Goal: Transaction & Acquisition: Purchase product/service

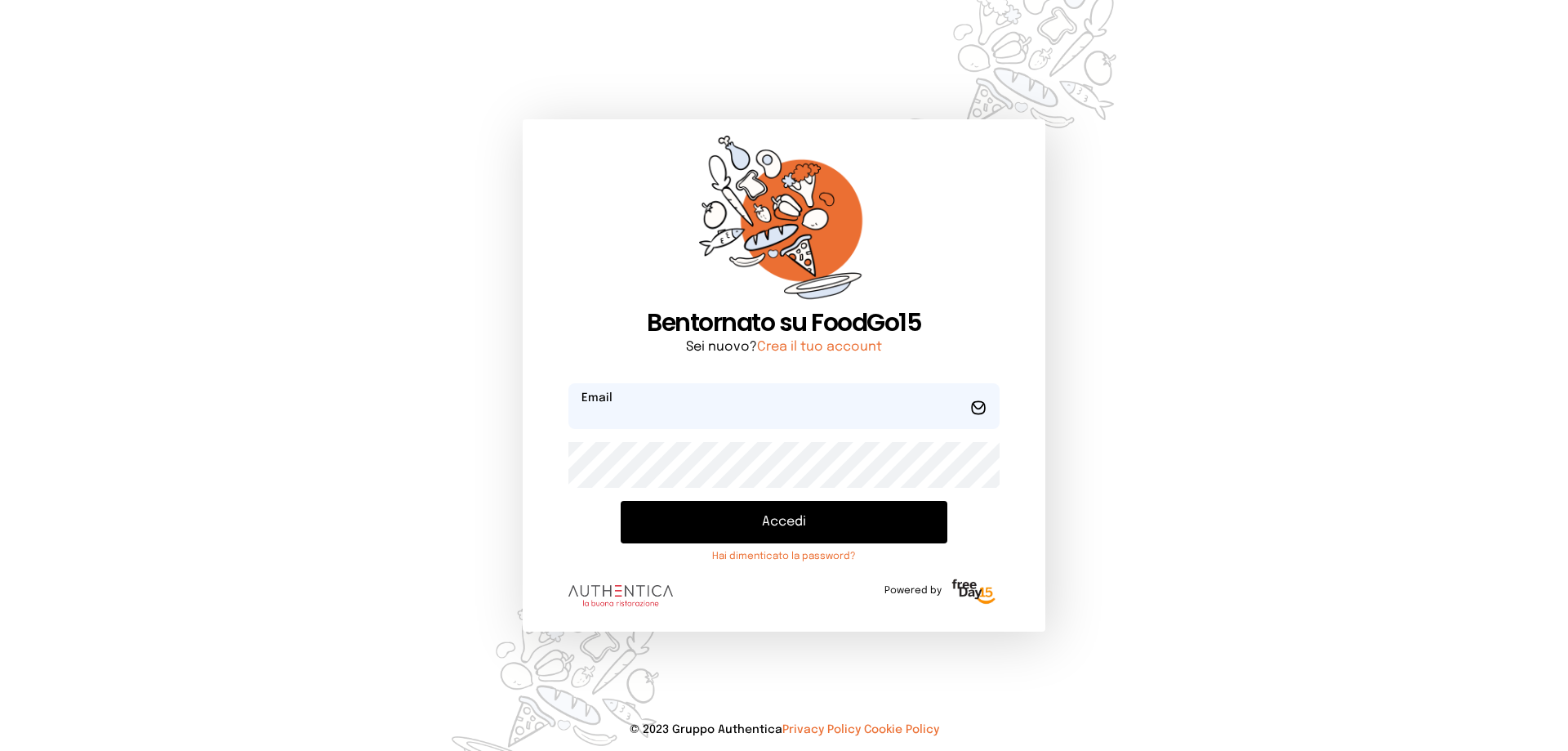
type input "**********"
click at [815, 527] on button "Accedi" at bounding box center [784, 522] width 327 height 43
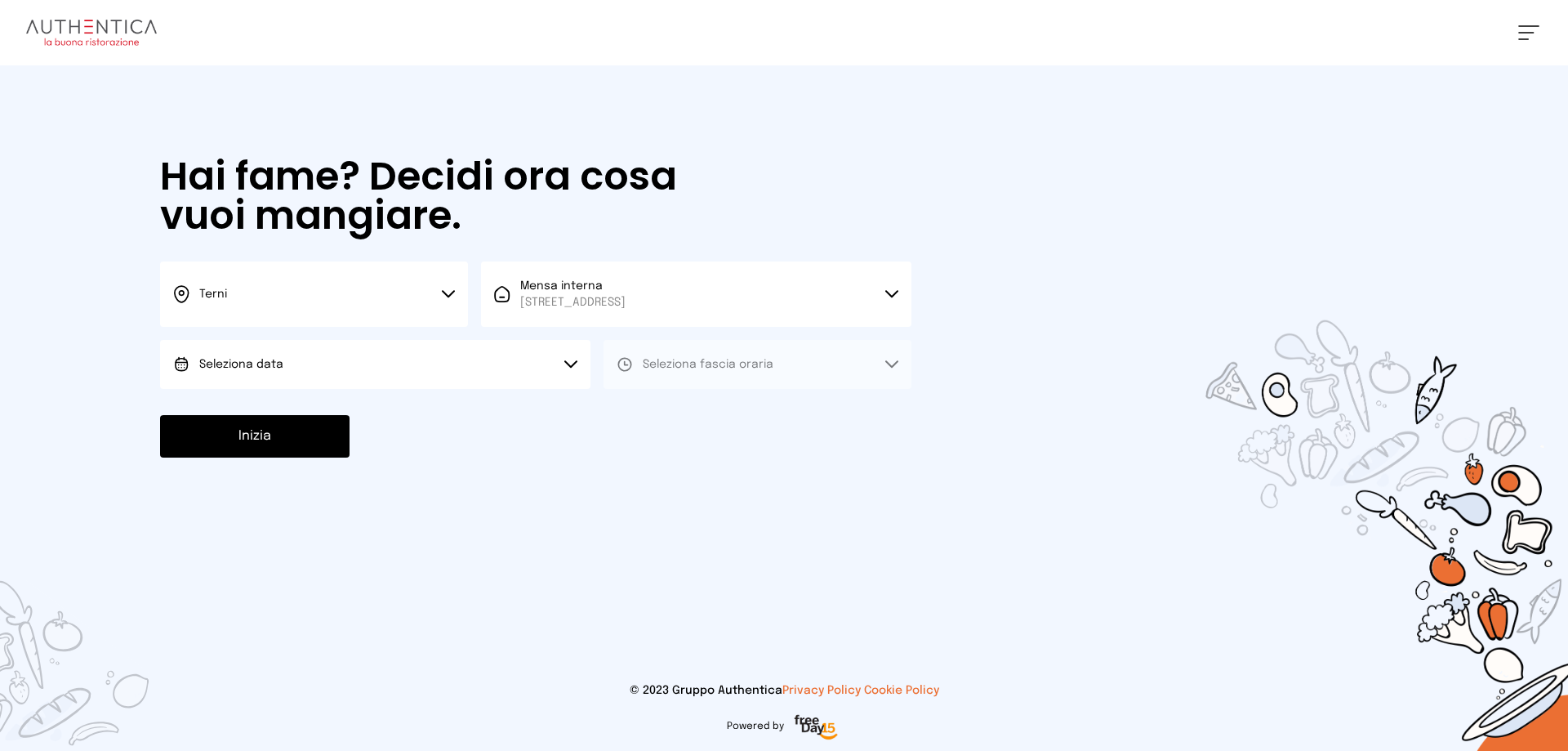
click at [312, 376] on button "Seleziona data" at bounding box center [374, 364] width 430 height 49
click at [306, 411] on li "[DATE], [DATE]" at bounding box center [374, 410] width 430 height 43
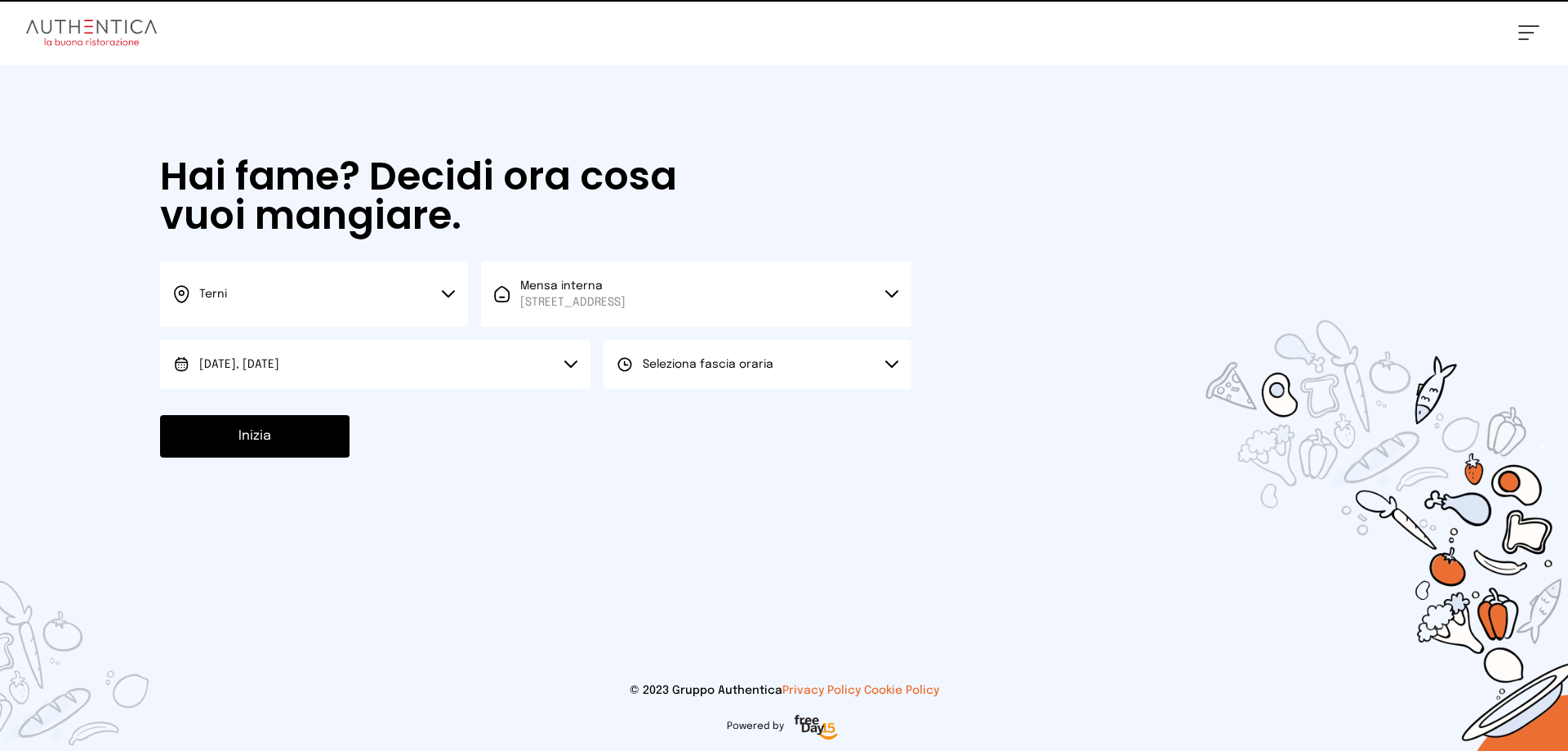
click at [738, 373] on button "Seleziona fascia oraria" at bounding box center [757, 364] width 307 height 49
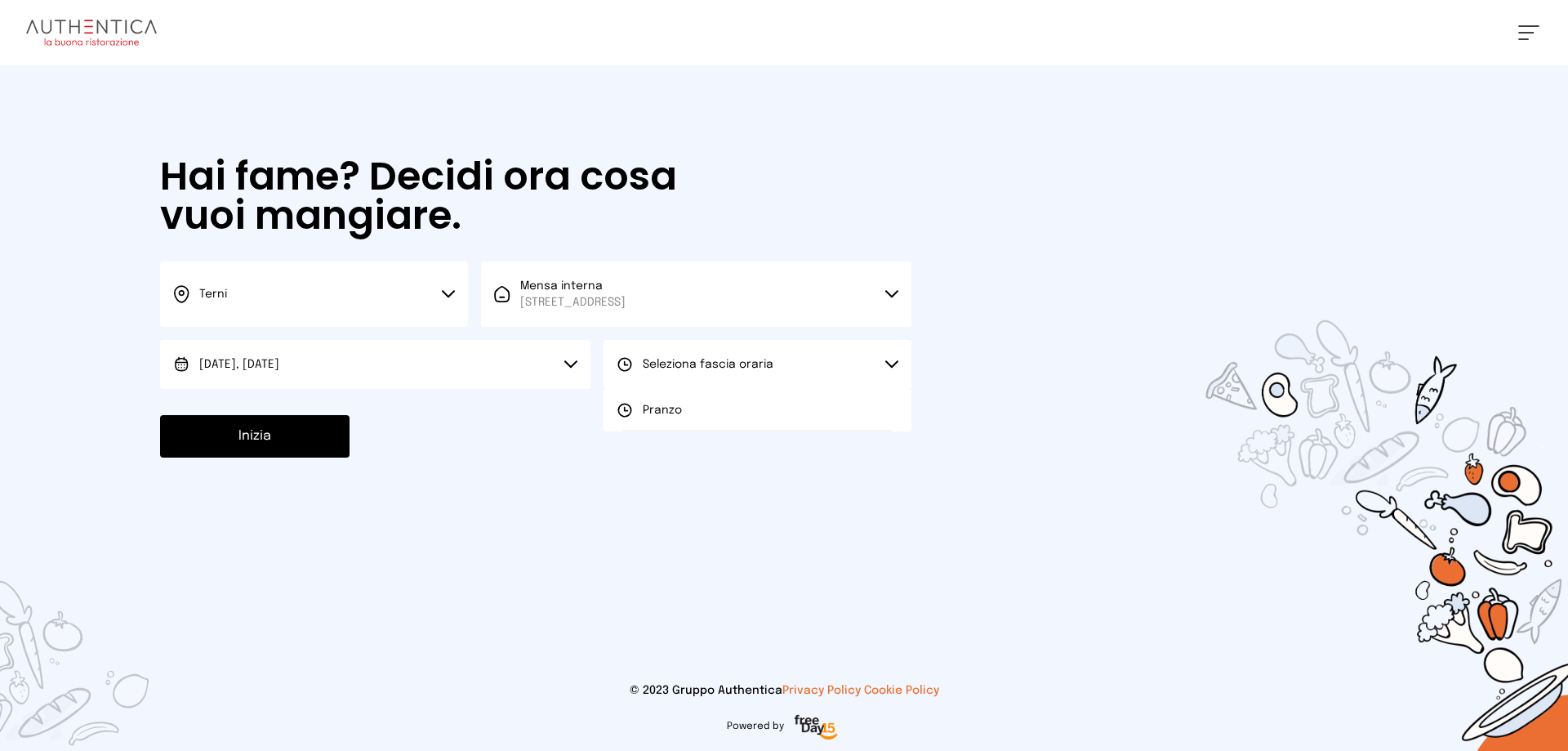
drag, startPoint x: 732, startPoint y: 404, endPoint x: 660, endPoint y: 423, distance: 74.5
click at [731, 404] on li "Pranzo" at bounding box center [757, 410] width 307 height 43
drag, startPoint x: 232, startPoint y: 443, endPoint x: 254, endPoint y: 441, distance: 22.1
click at [240, 442] on button "Inizia" at bounding box center [255, 437] width 189 height 43
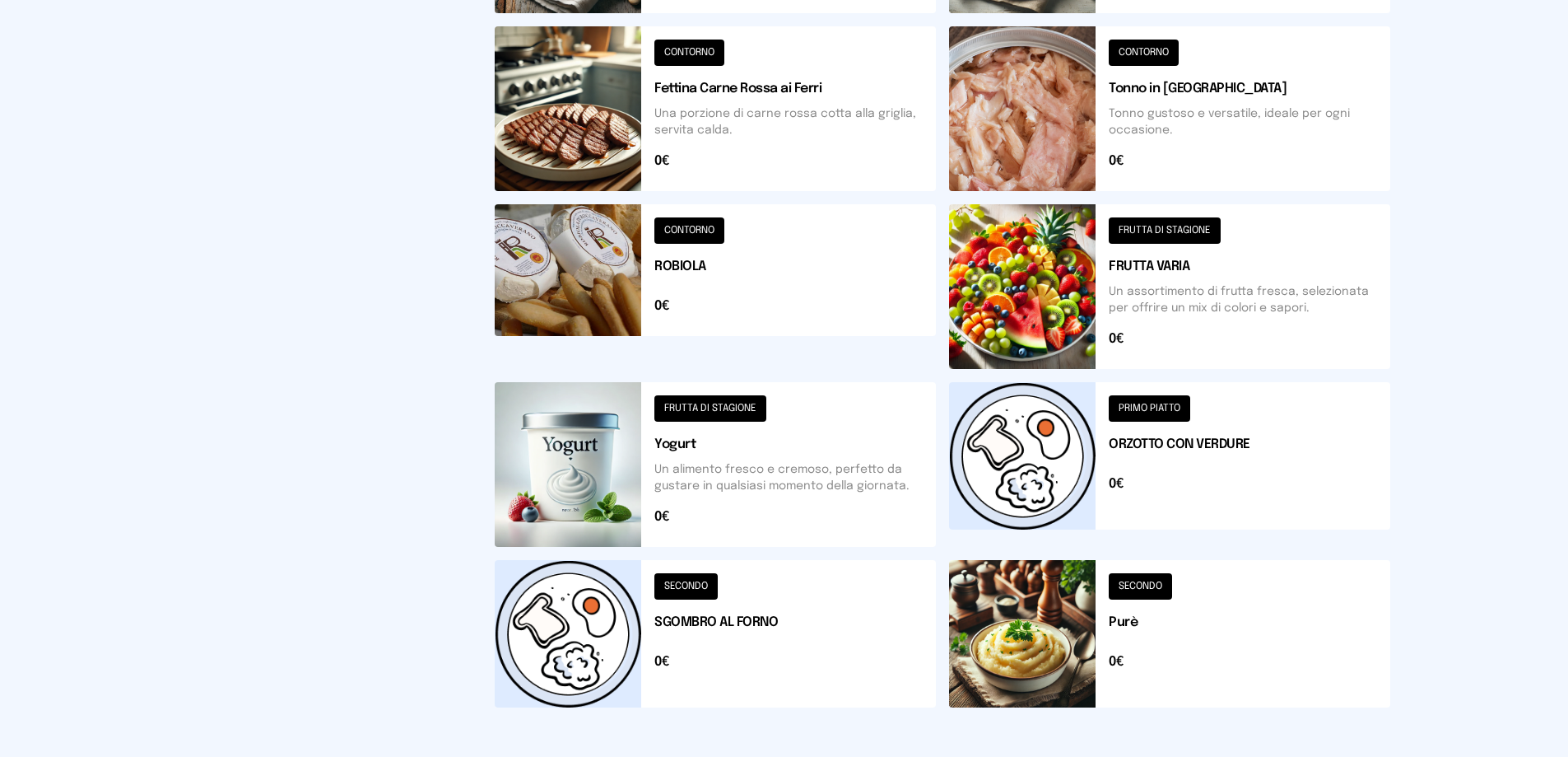
scroll to position [589, 0]
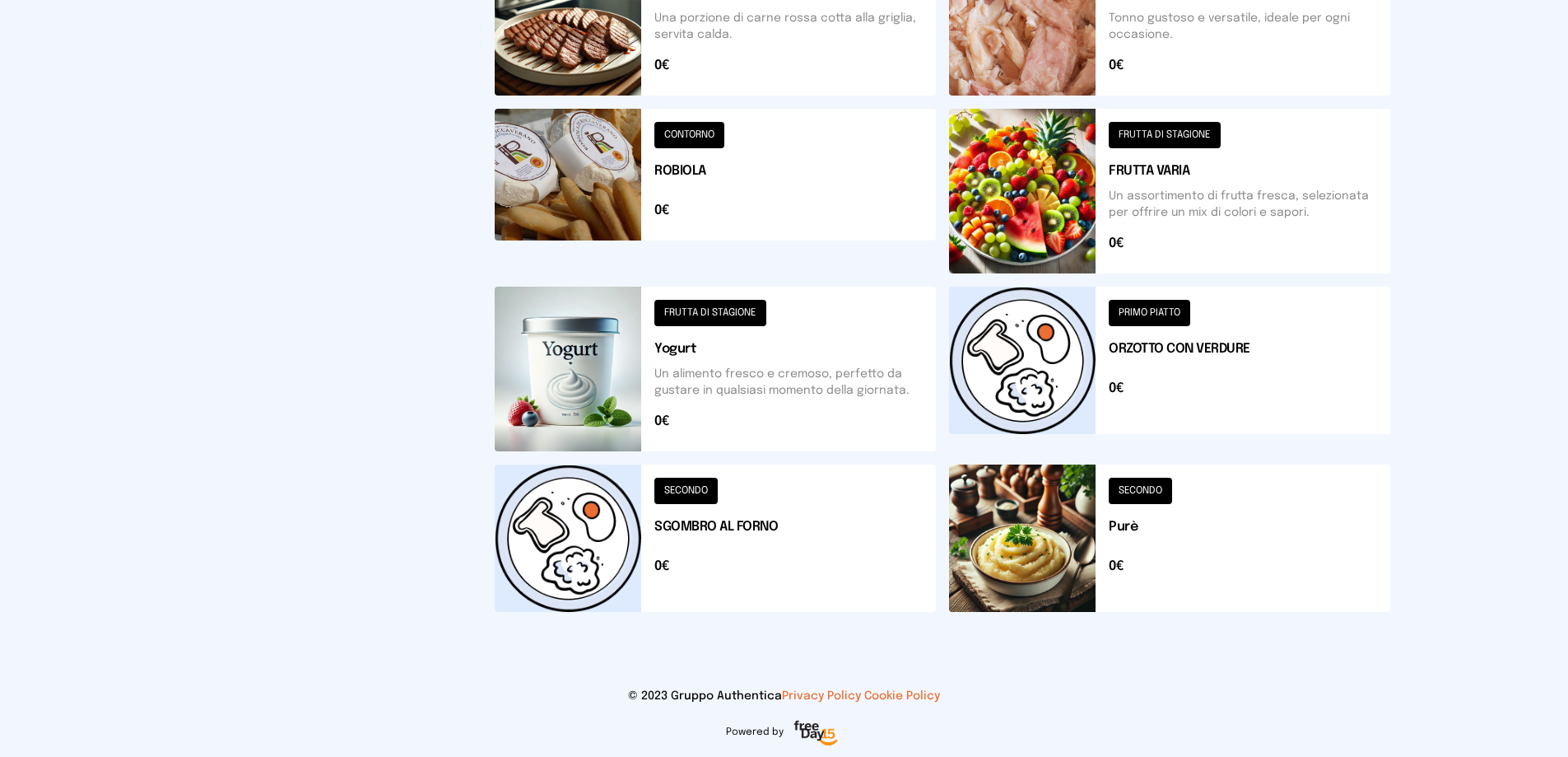
click at [1038, 377] on button at bounding box center [1169, 369] width 441 height 165
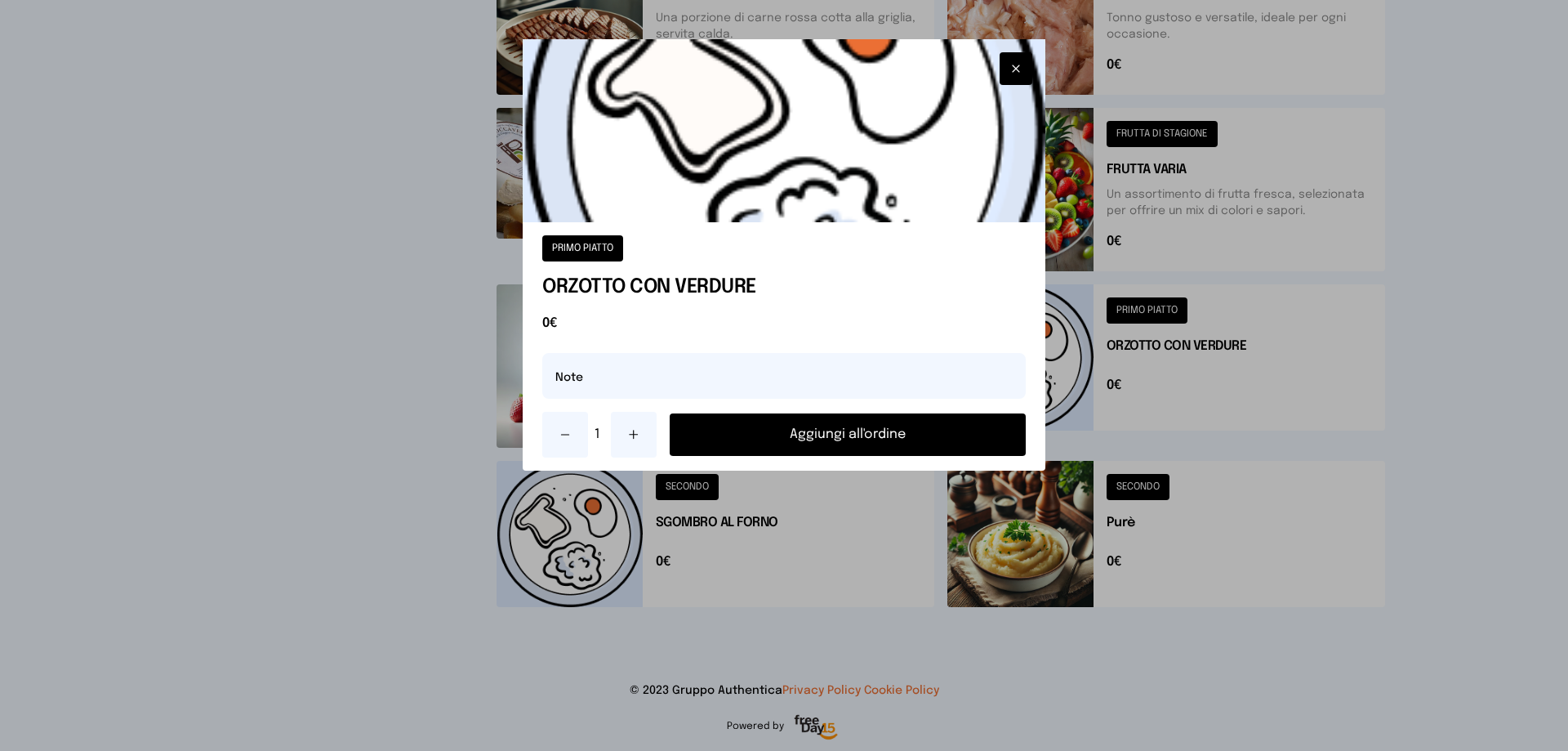
click at [957, 428] on button "Aggiungi all'ordine" at bounding box center [847, 435] width 356 height 43
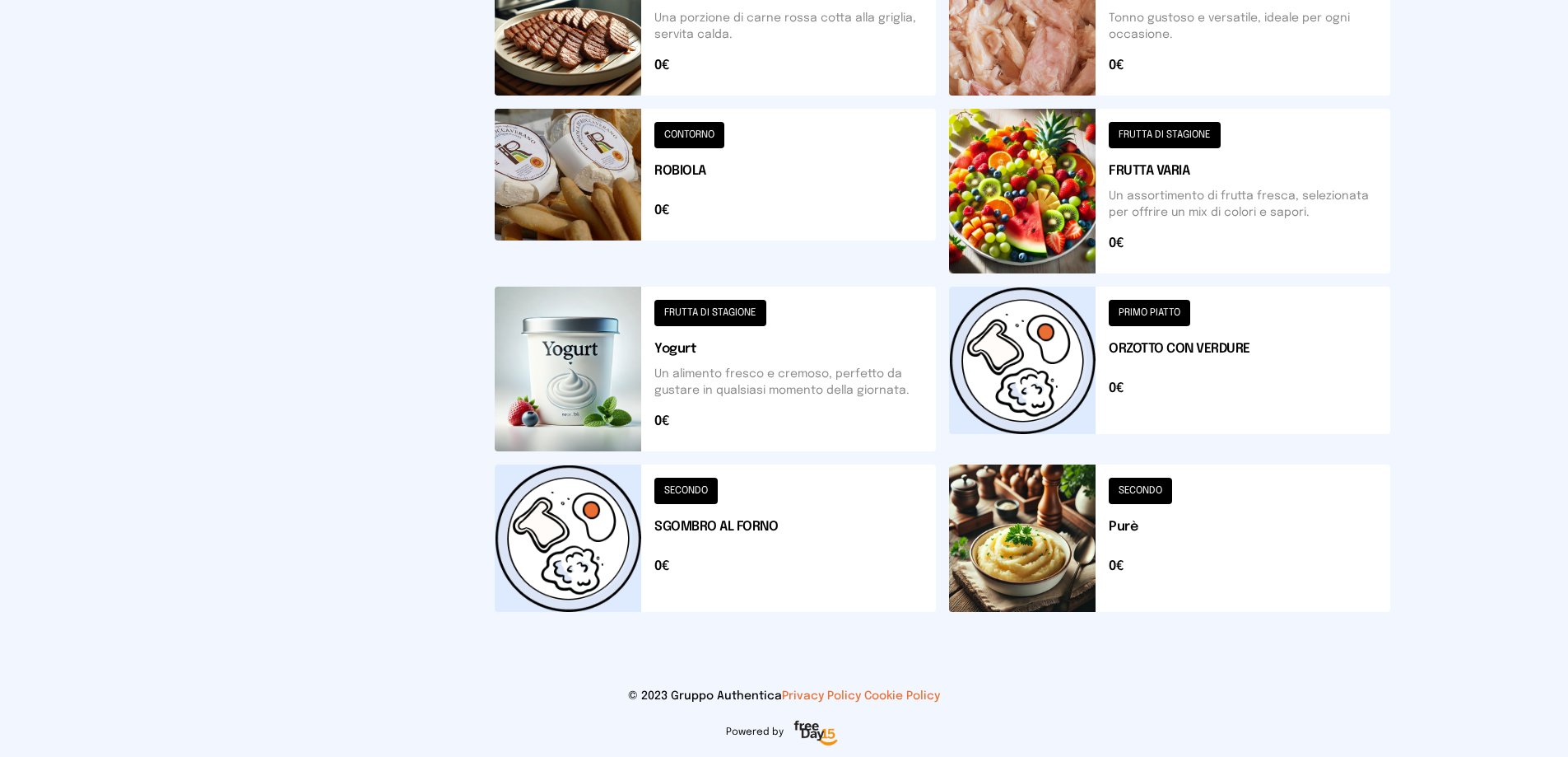
scroll to position [425, 0]
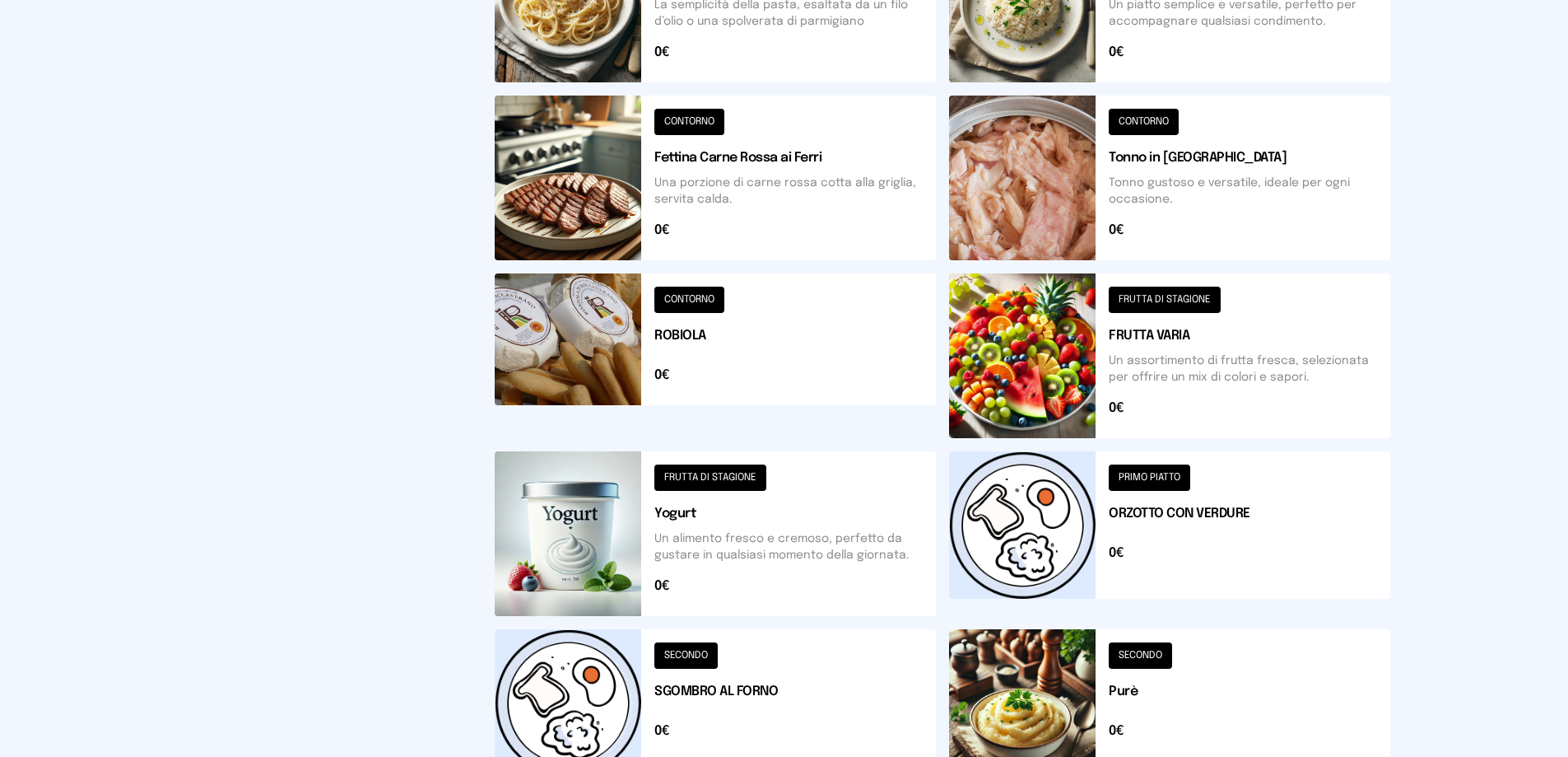
click at [1043, 315] on button at bounding box center [1169, 356] width 441 height 165
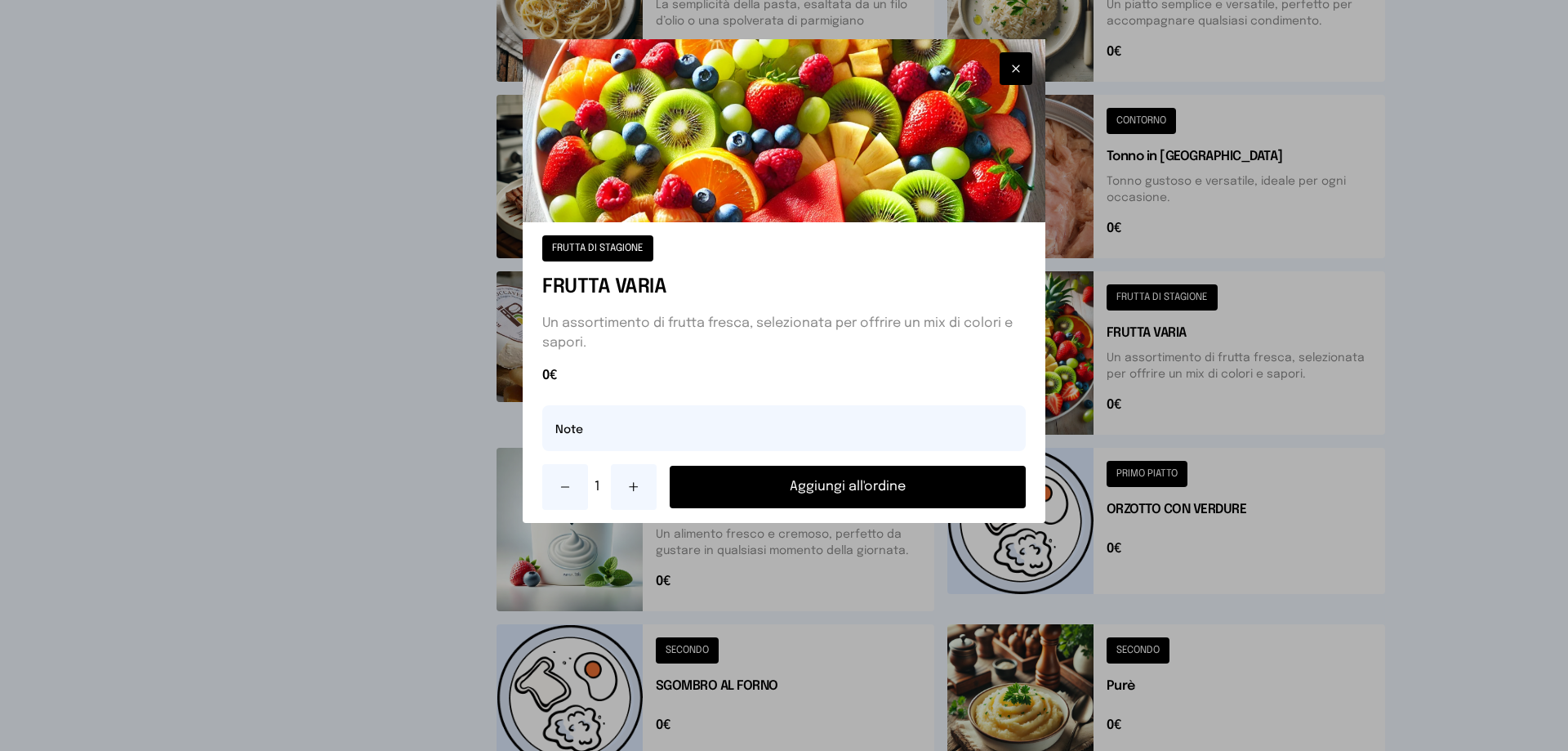
drag, startPoint x: 634, startPoint y: 482, endPoint x: 608, endPoint y: 432, distance: 56.4
click at [634, 481] on icon at bounding box center [634, 487] width 13 height 13
click at [604, 424] on input "text" at bounding box center [784, 428] width 483 height 46
type input "**********"
click at [874, 490] on button "Aggiungi all'ordine" at bounding box center [847, 487] width 356 height 43
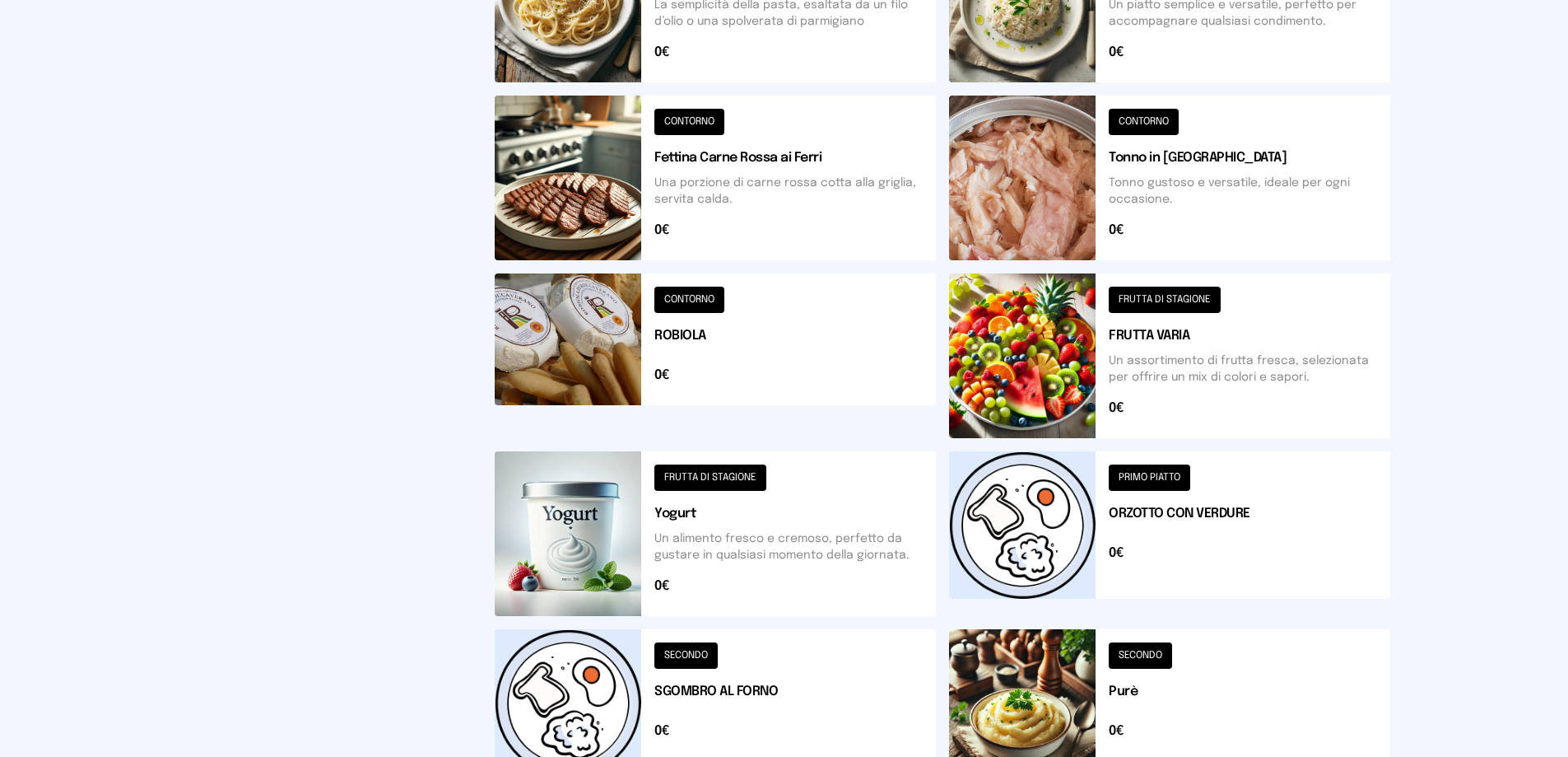
click at [1061, 183] on button at bounding box center [1169, 178] width 441 height 165
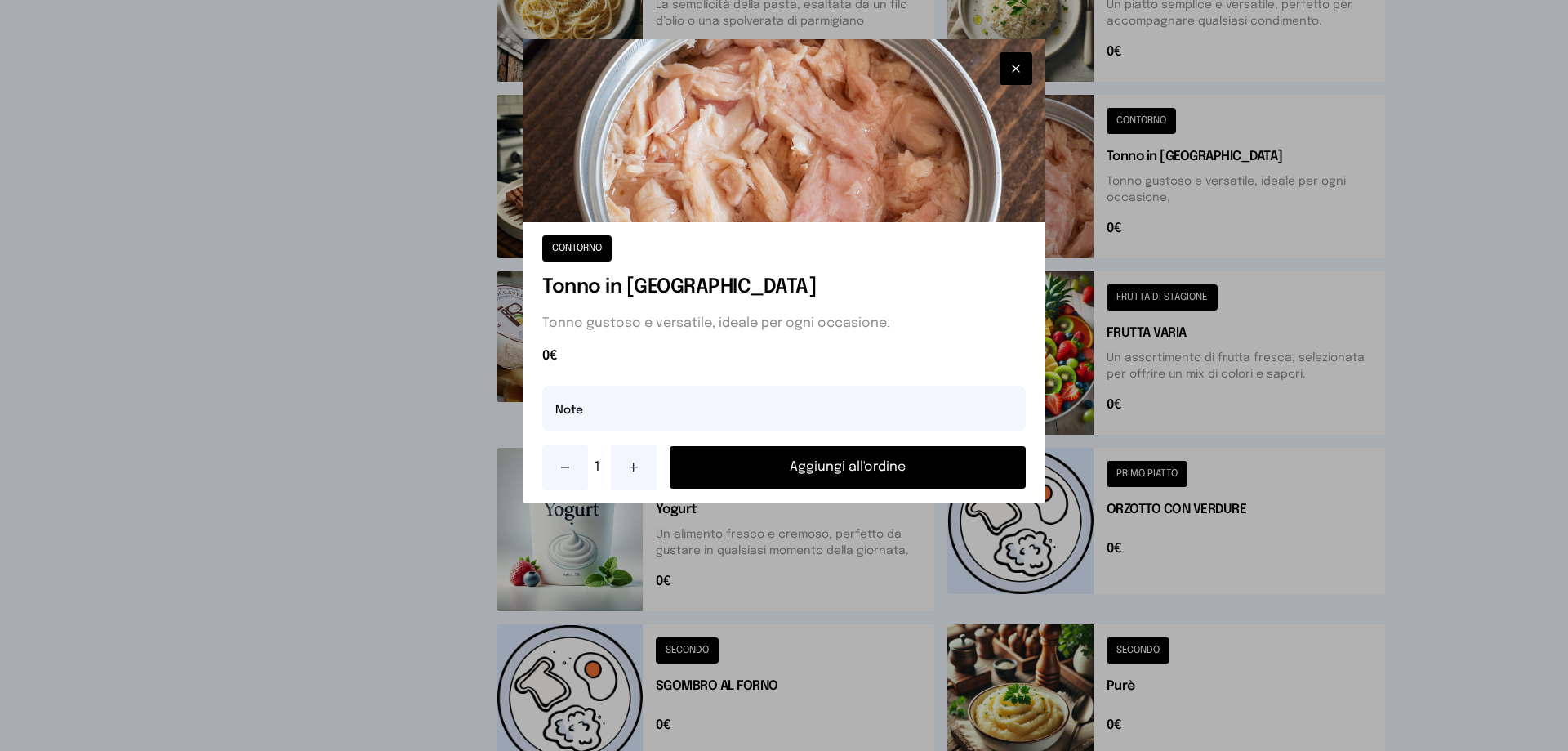
drag, startPoint x: 921, startPoint y: 468, endPoint x: 1001, endPoint y: 435, distance: 86.5
click at [921, 468] on button "Aggiungi all'ordine" at bounding box center [847, 468] width 356 height 43
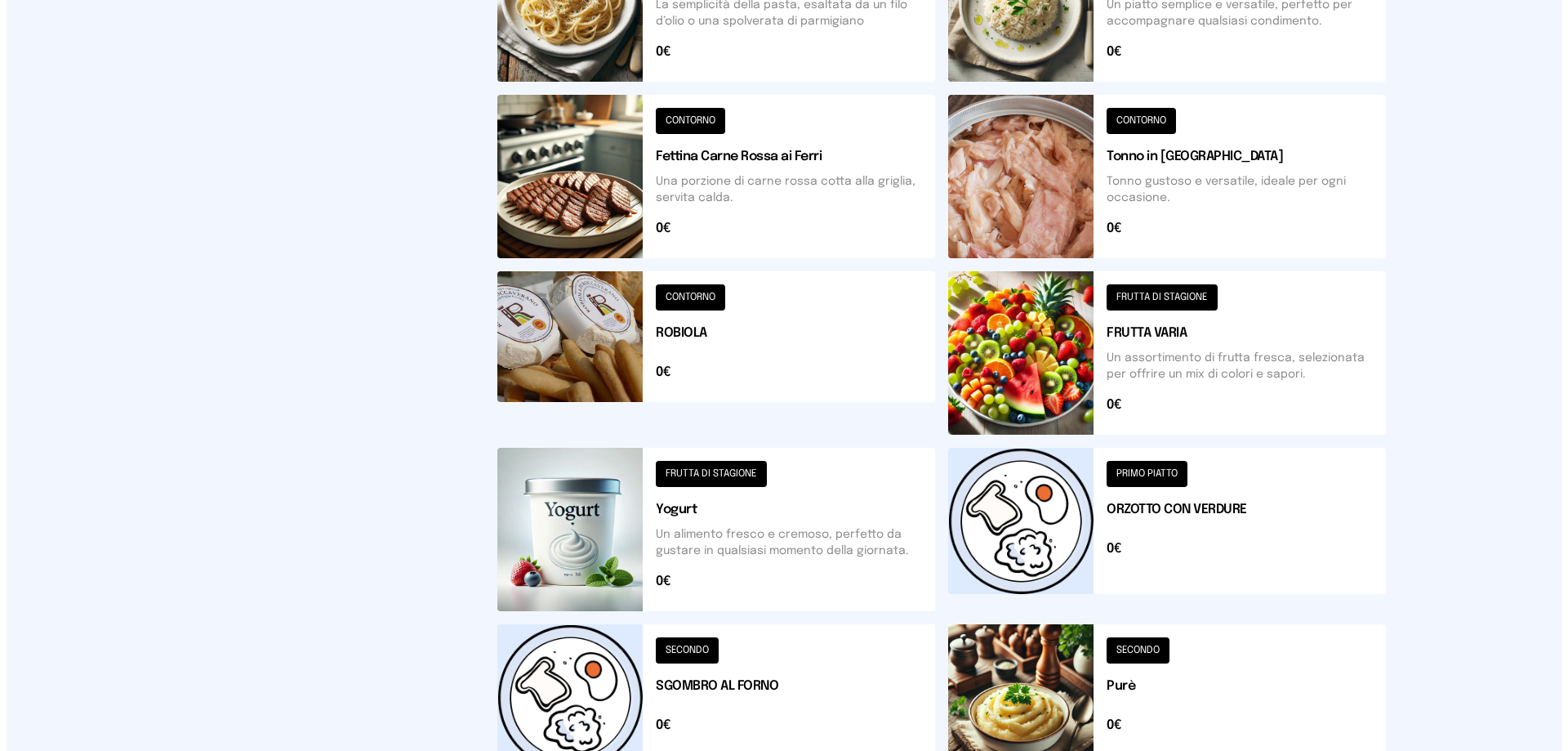
scroll to position [0, 0]
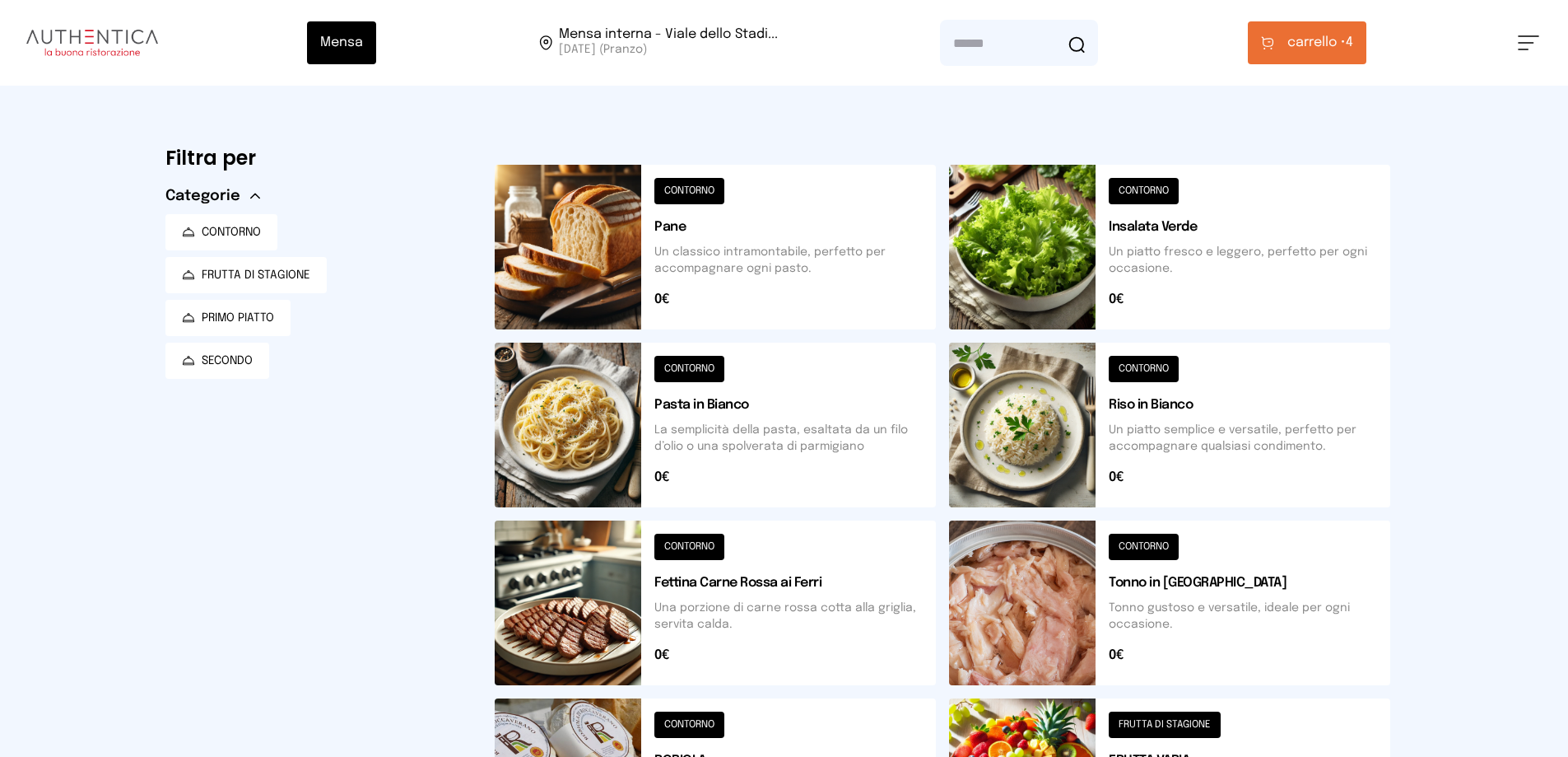
click at [1326, 40] on span "carrello •" at bounding box center [1317, 42] width 58 height 20
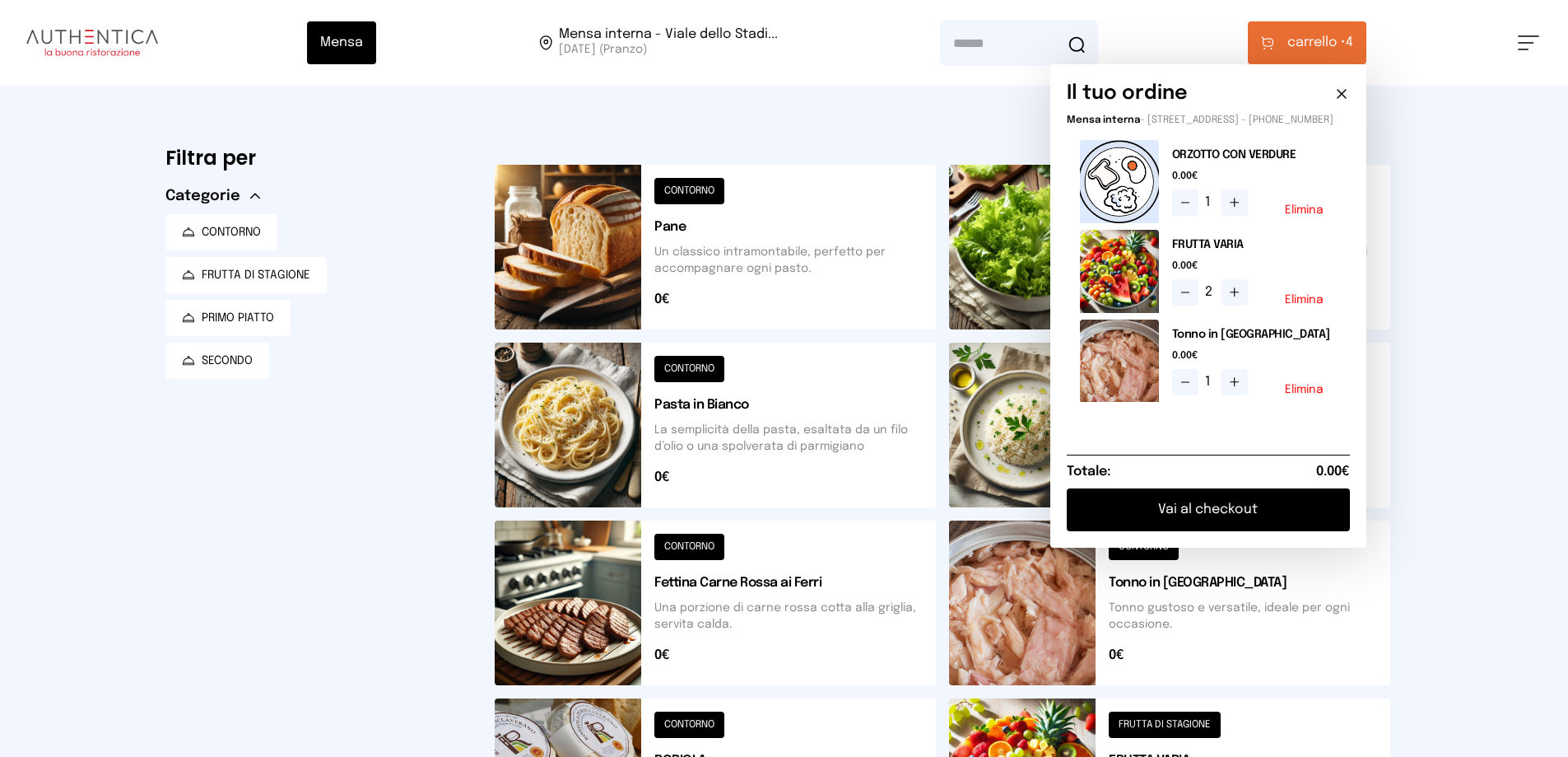
click at [1221, 527] on button "Vai al checkout" at bounding box center [1208, 510] width 283 height 43
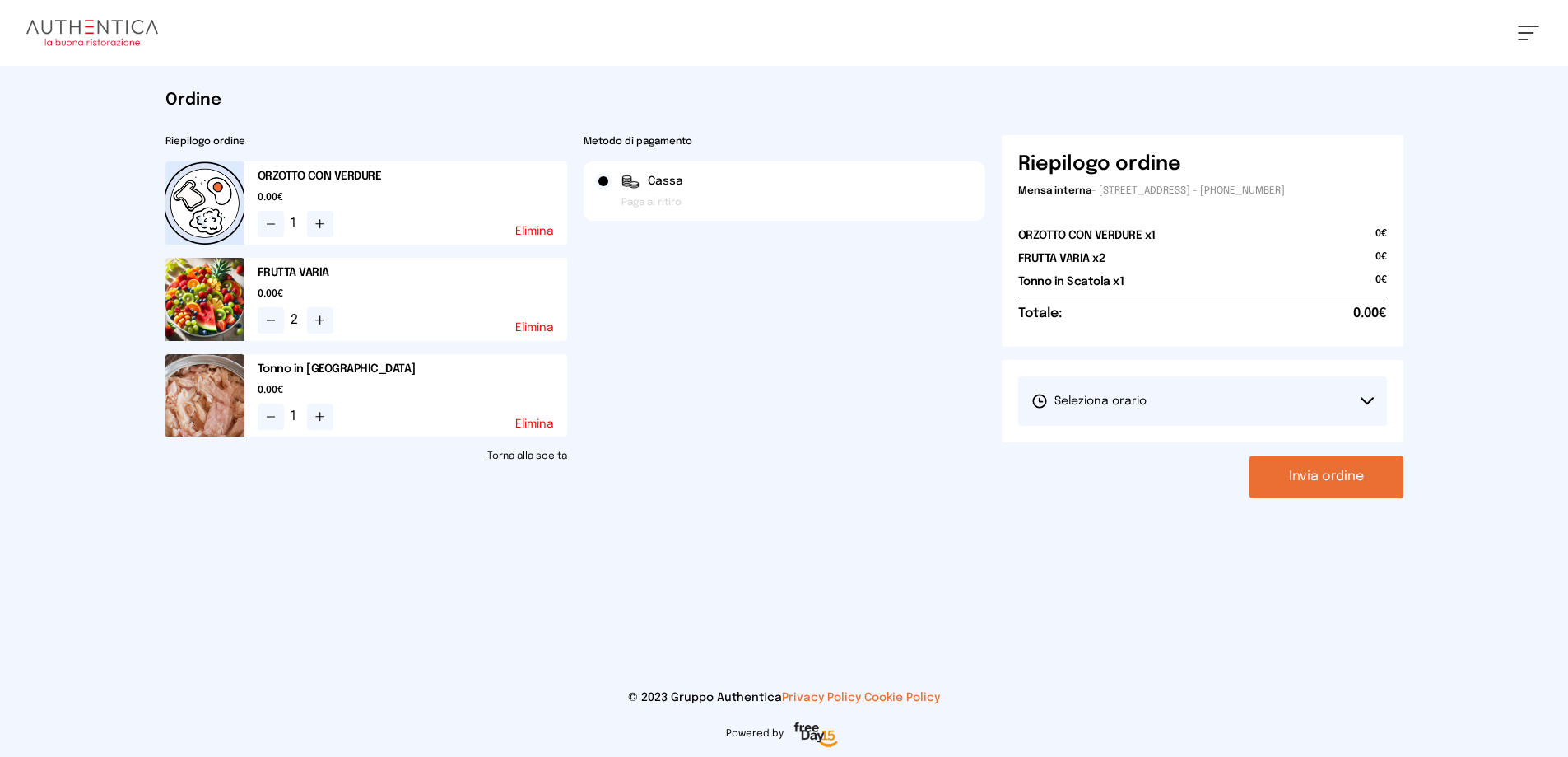
click at [1122, 417] on button "Seleziona orario" at bounding box center [1203, 401] width 369 height 50
click at [1122, 443] on span "1° Turno (13:00 - 15:00)" at bounding box center [1093, 448] width 125 height 17
click at [1296, 472] on button "Invia ordine" at bounding box center [1326, 477] width 154 height 43
